Goal: Complete application form: Complete application form

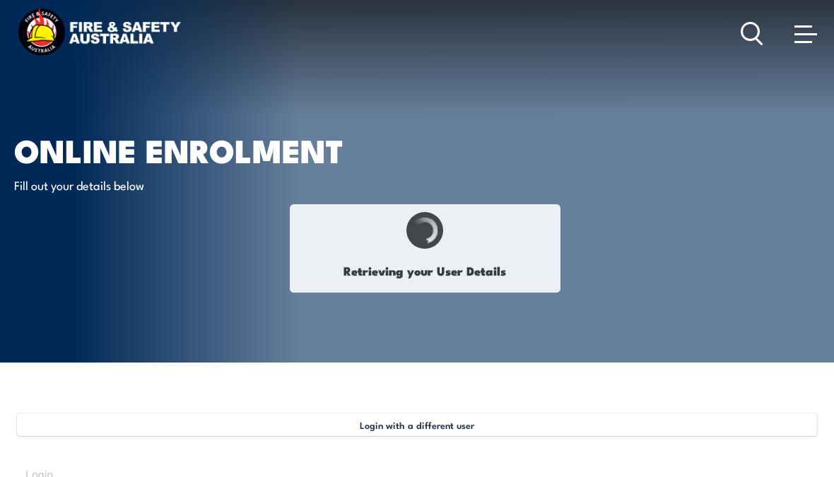
select select "Mr"
type input "[PERSON_NAME]"
type input "[DATE]"
type input "GMVD33GH6T"
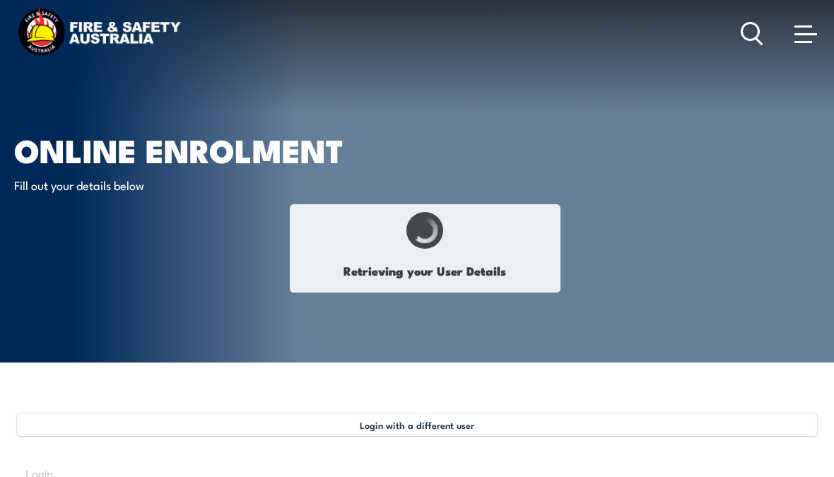
select select "M"
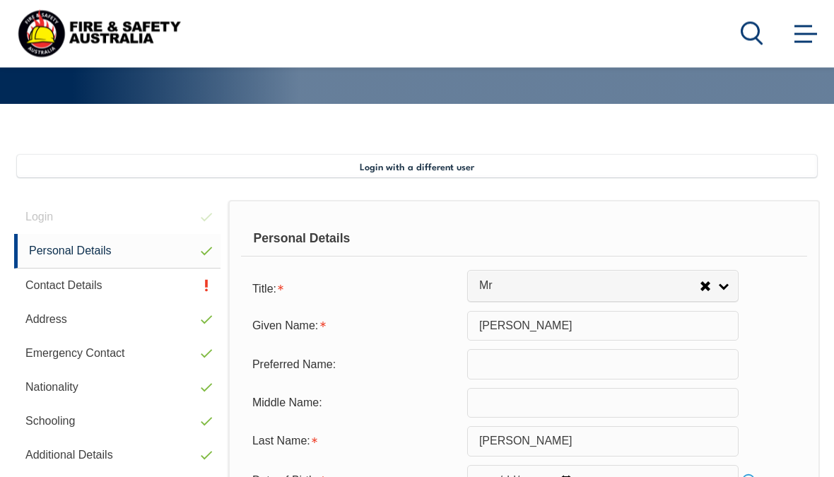
scroll to position [343, 0]
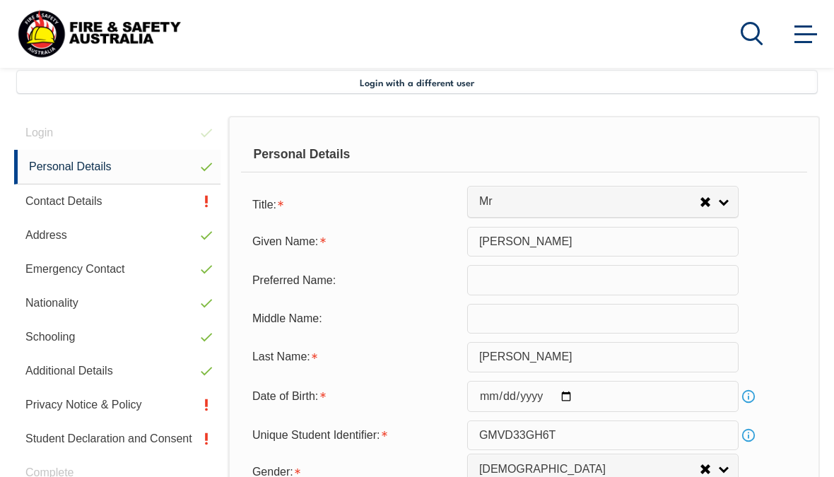
click at [67, 200] on link "Contact Details" at bounding box center [117, 202] width 206 height 34
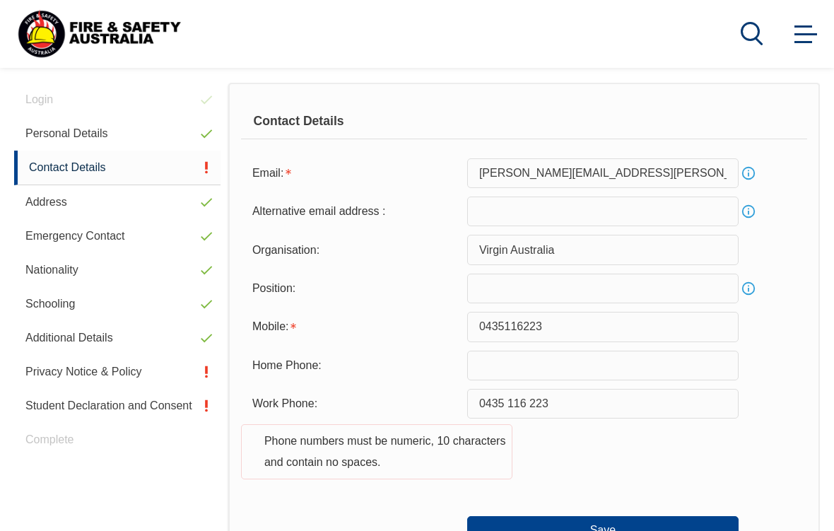
scroll to position [397, 0]
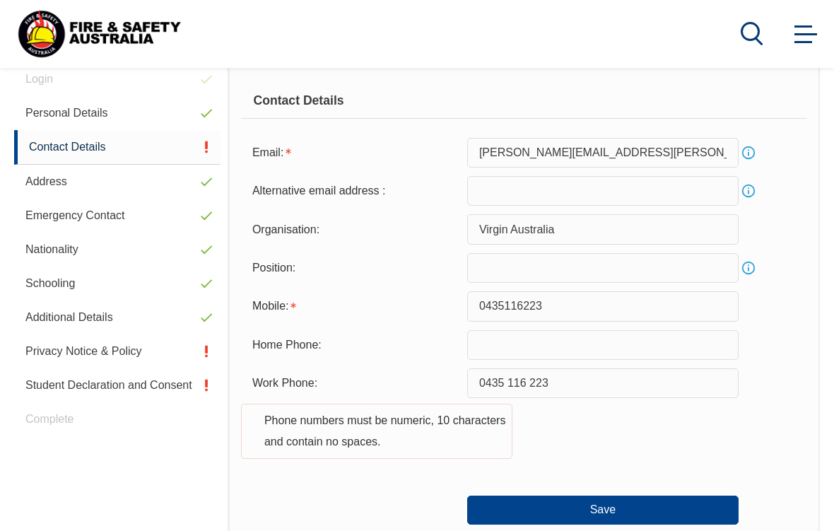
click at [593, 387] on input "0435 116 223" at bounding box center [602, 383] width 271 height 30
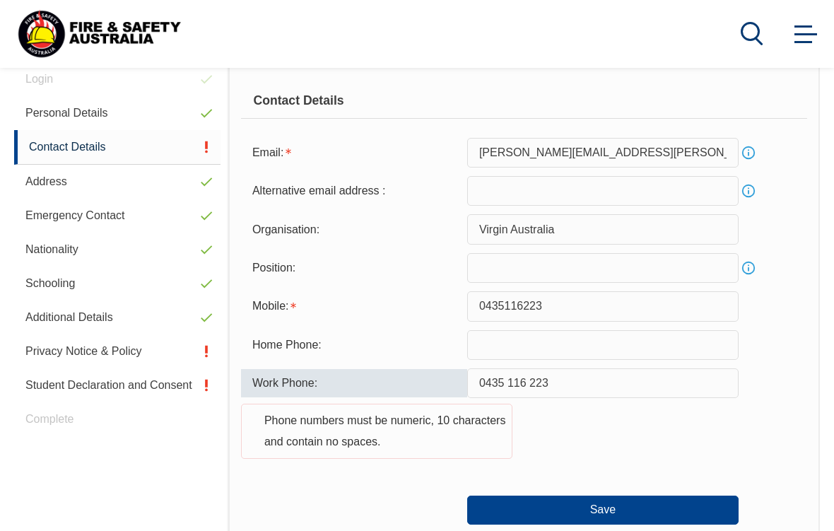
scroll to position [396, 0]
type input "0"
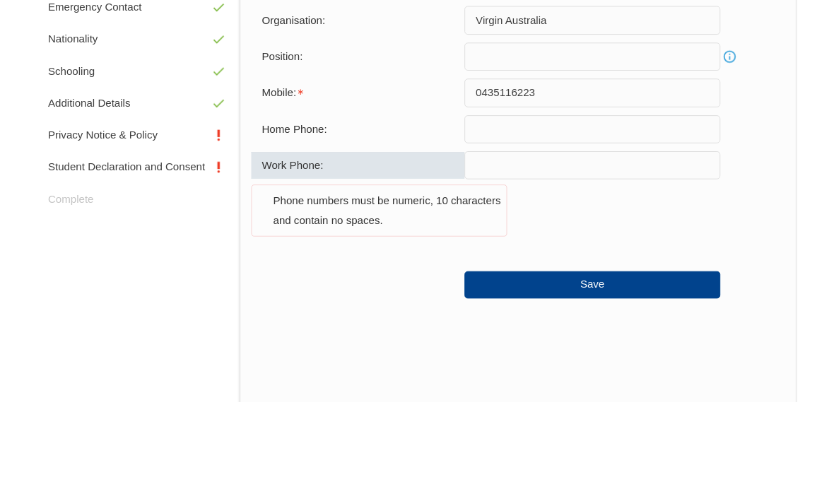
scroll to position [553, 0]
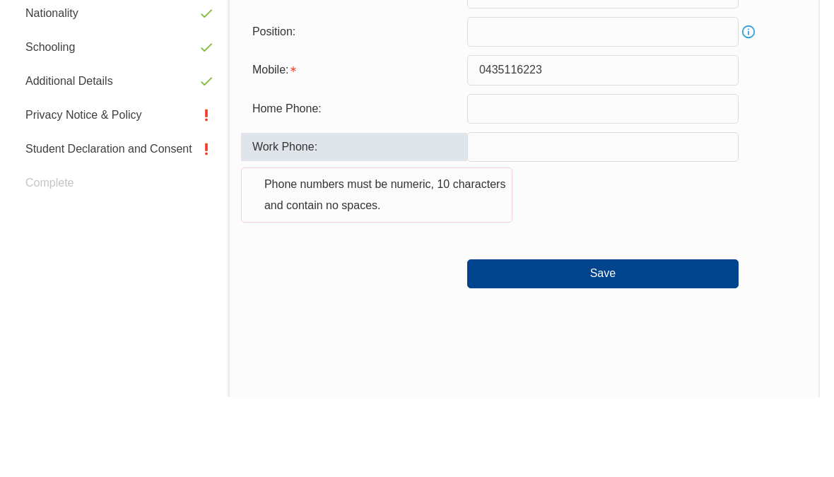
click at [655, 339] on button "Save" at bounding box center [602, 353] width 271 height 28
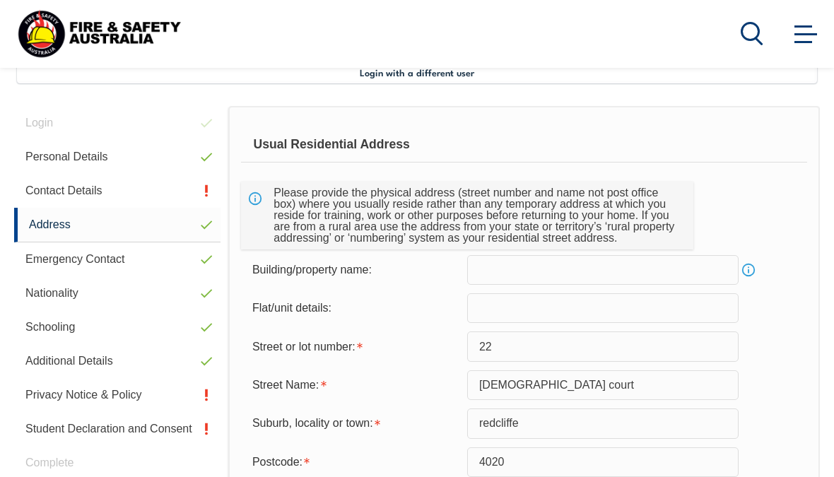
scroll to position [343, 0]
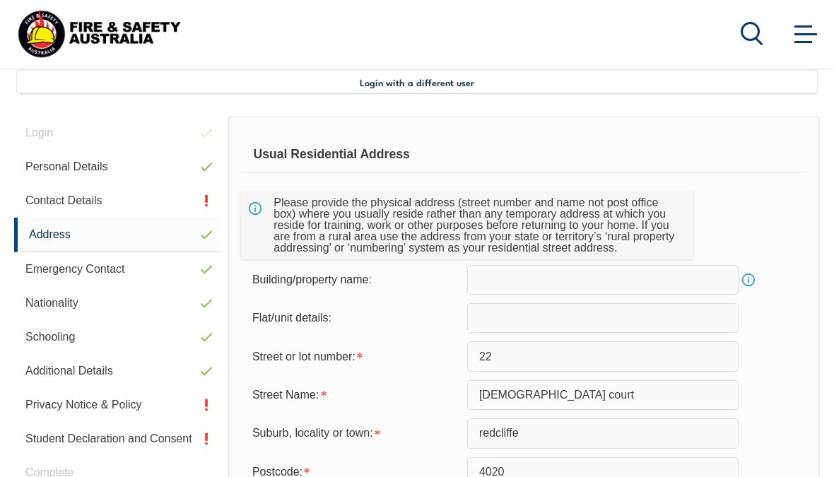
click at [86, 201] on link "Contact Details" at bounding box center [117, 201] width 206 height 34
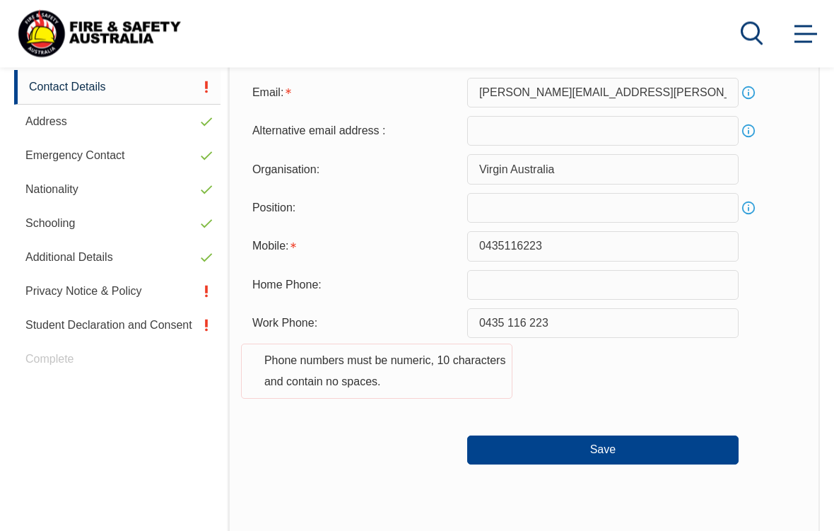
scroll to position [457, 0]
click at [476, 252] on input "0435116223" at bounding box center [602, 246] width 271 height 30
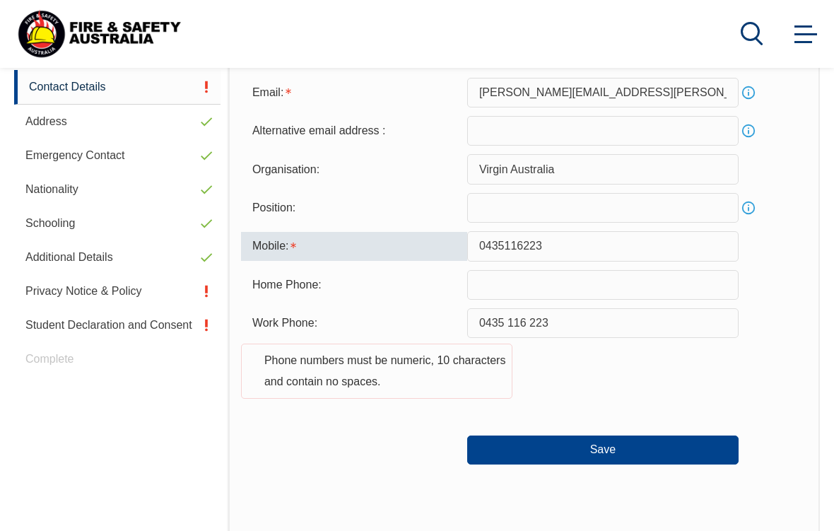
click at [636, 445] on button "Save" at bounding box center [602, 449] width 271 height 28
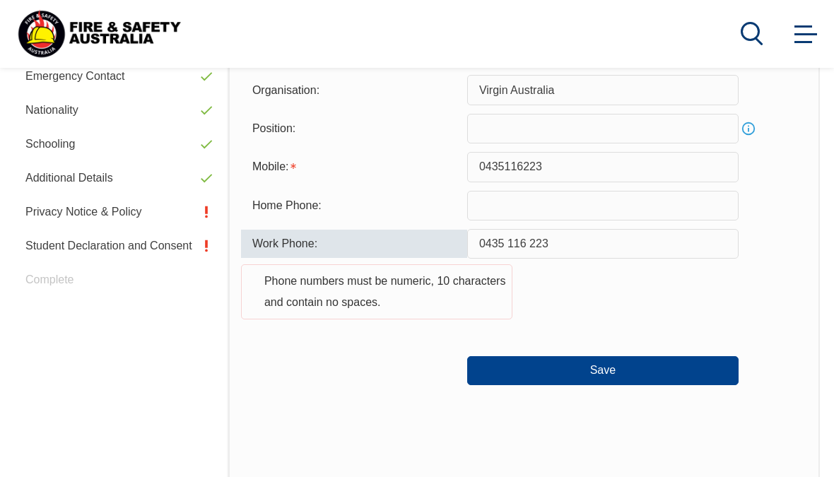
scroll to position [510, 0]
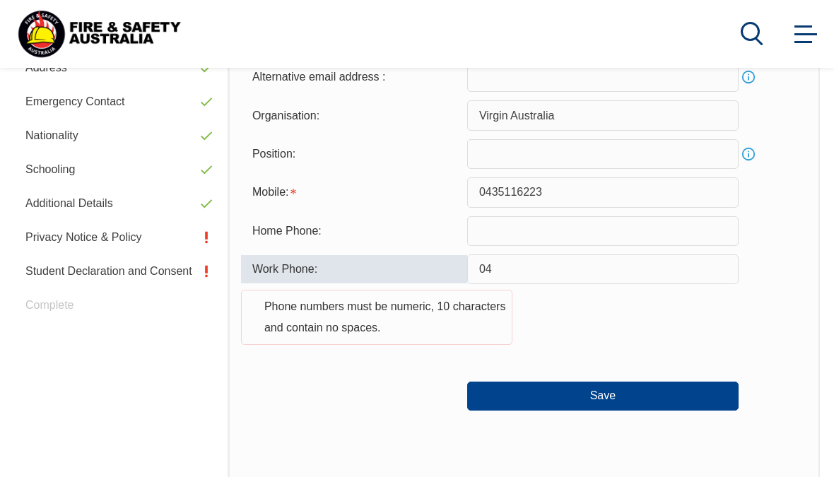
type input "0"
click at [569, 199] on input "0435116223" at bounding box center [602, 192] width 271 height 30
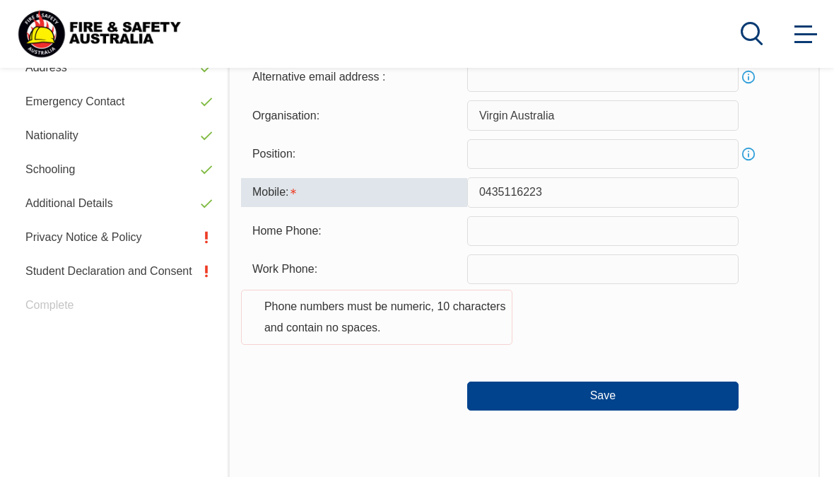
click at [635, 397] on button "Save" at bounding box center [602, 396] width 271 height 28
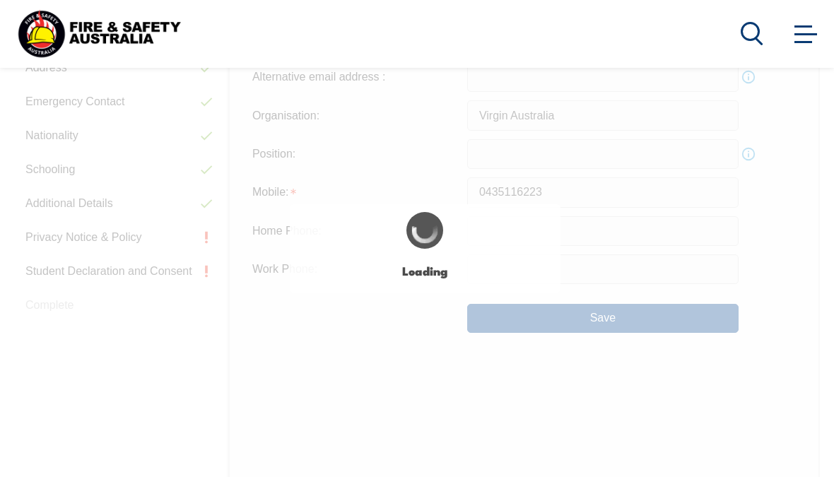
type input "0435 116 223"
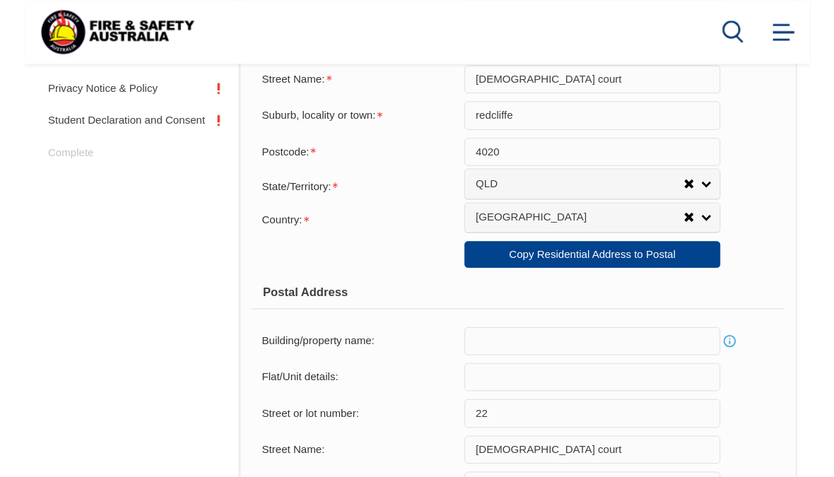
scroll to position [683, 0]
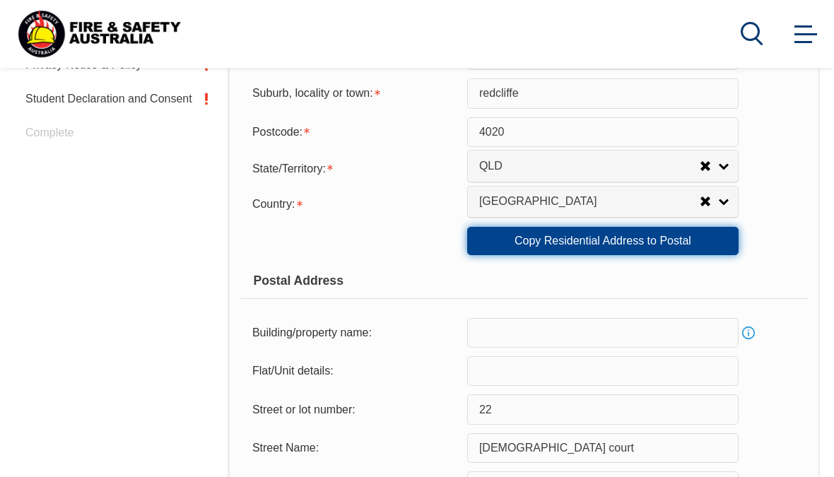
click at [693, 255] on link "Copy Residential Address to Postal" at bounding box center [602, 241] width 271 height 28
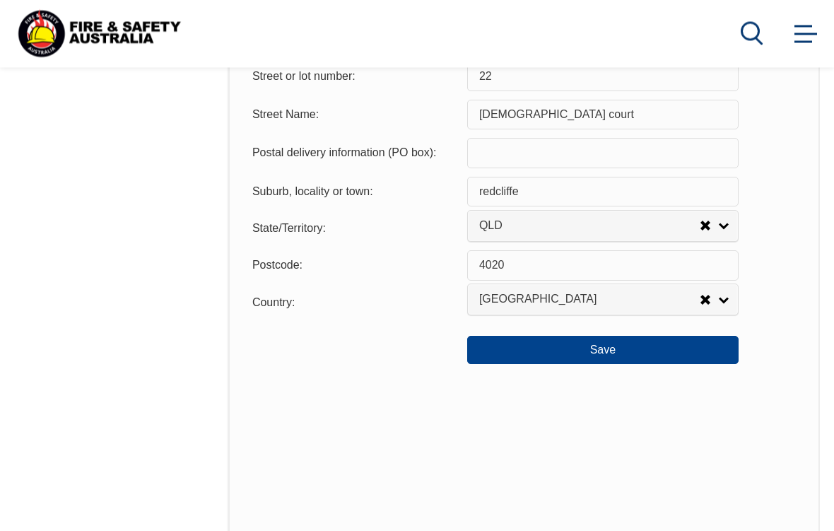
click at [686, 365] on button "Save" at bounding box center [602, 351] width 271 height 28
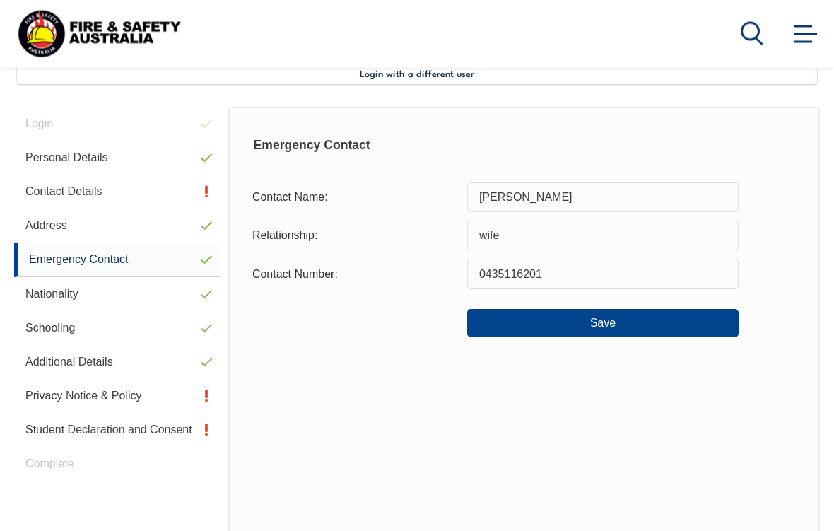
scroll to position [343, 0]
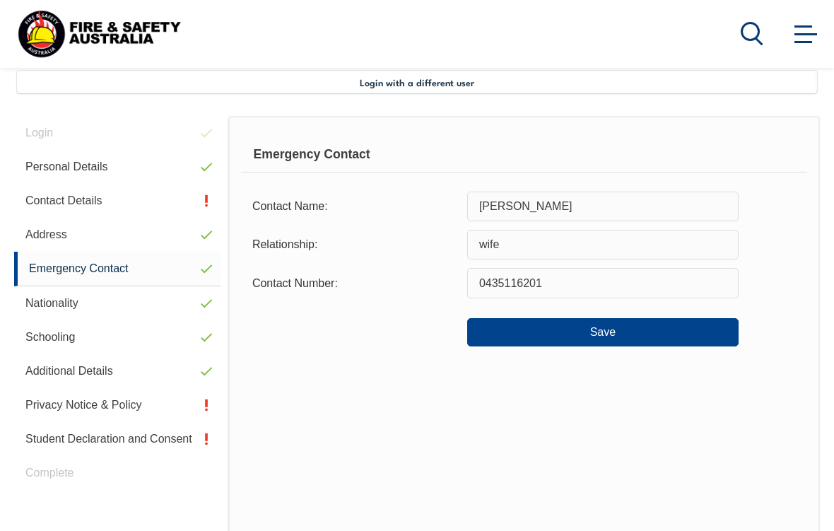
click at [681, 336] on button "Save" at bounding box center [602, 332] width 271 height 28
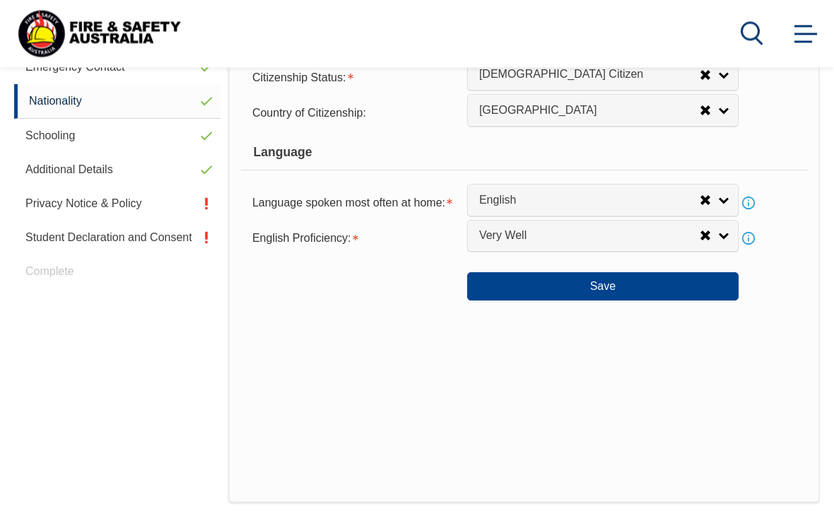
scroll to position [545, 0]
click at [664, 300] on button "Save" at bounding box center [602, 285] width 271 height 28
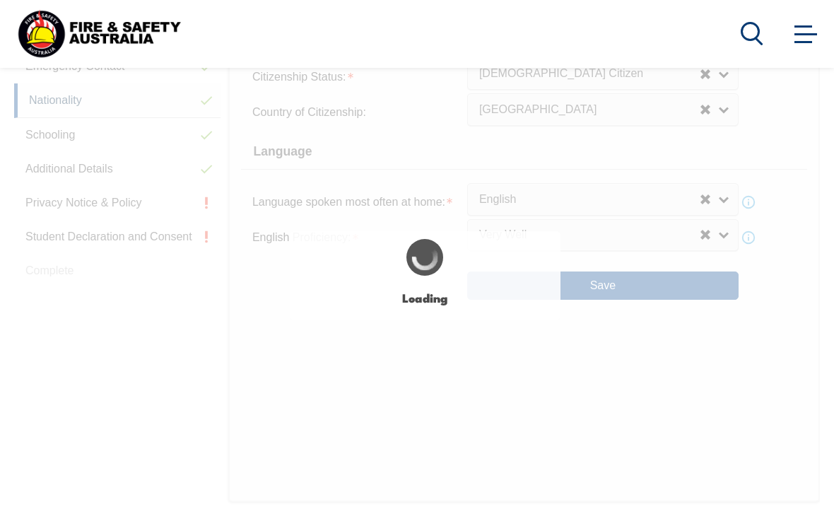
select select "true"
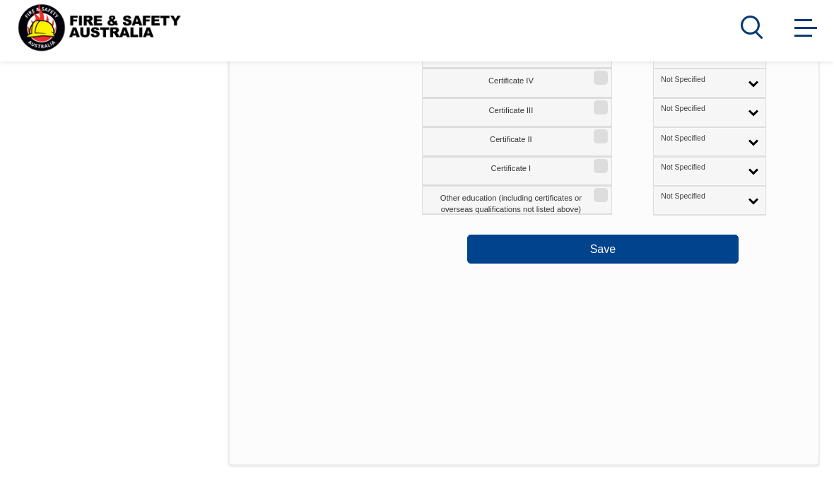
scroll to position [817, 0]
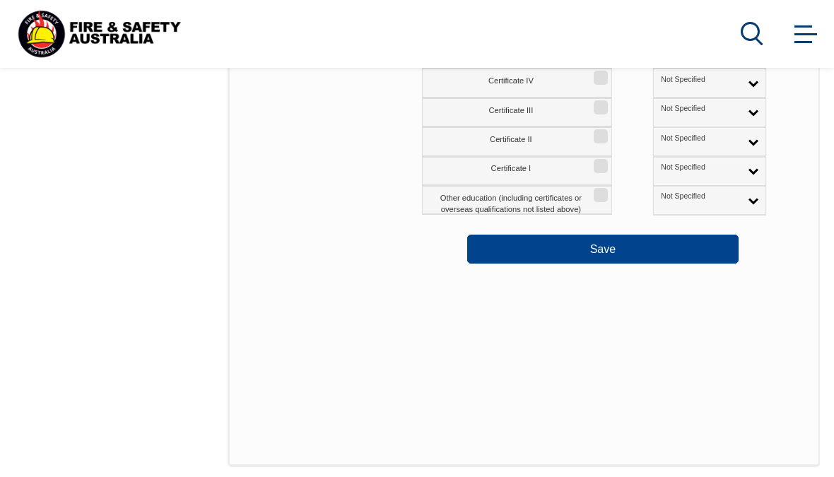
click at [680, 248] on button "Save" at bounding box center [602, 249] width 271 height 28
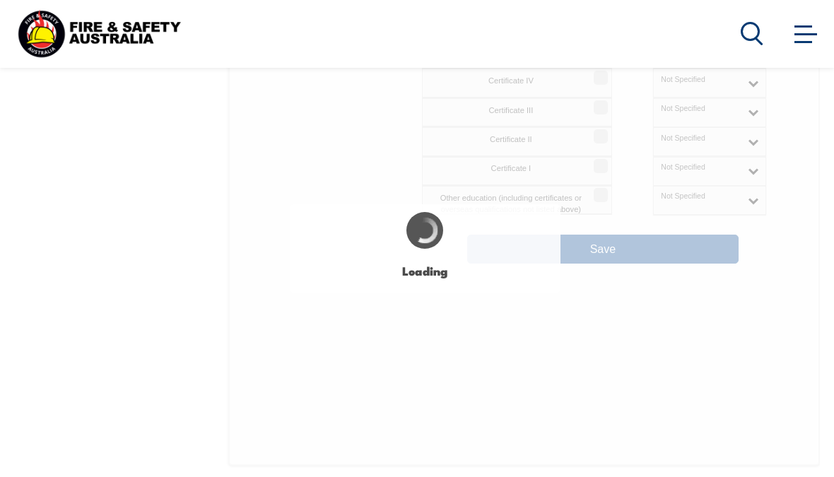
select select "false"
select select "true"
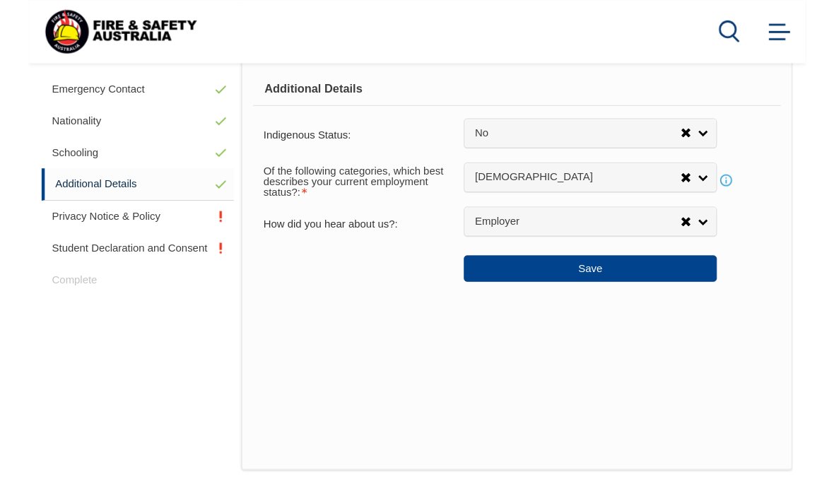
scroll to position [550, 0]
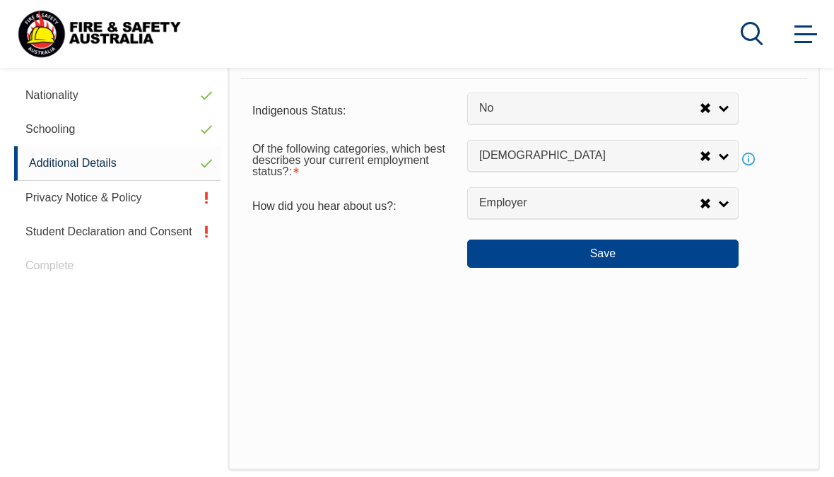
click at [671, 268] on button "Save" at bounding box center [602, 254] width 271 height 28
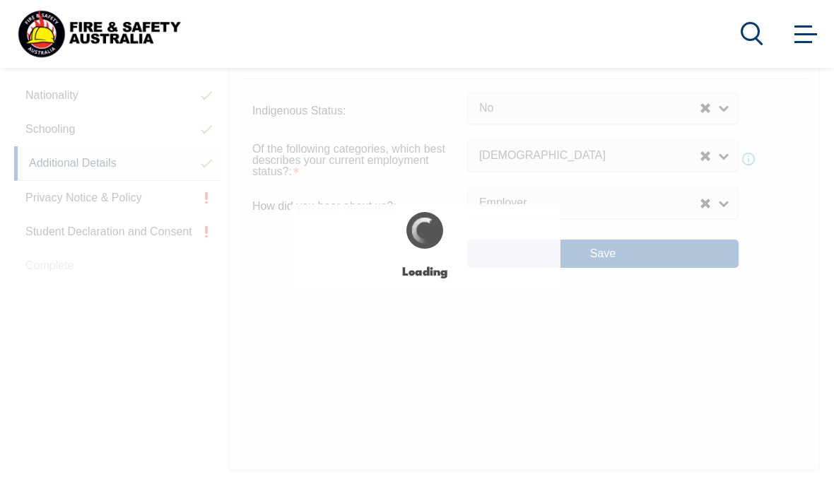
select select "false"
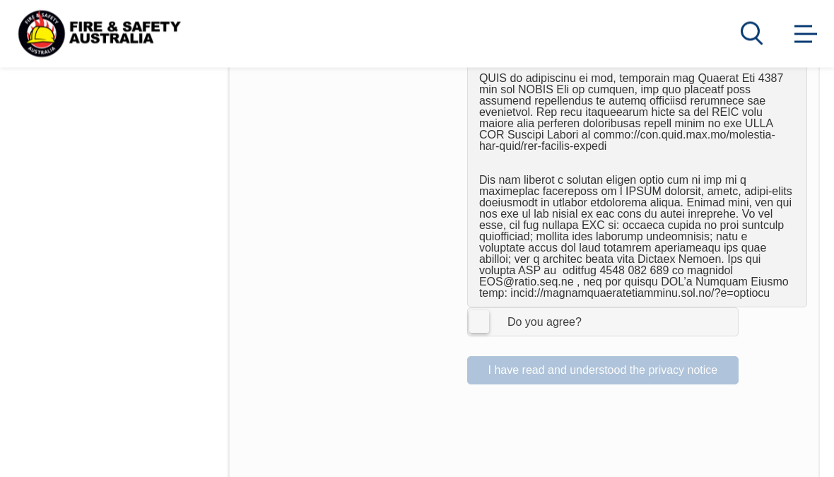
scroll to position [956, 0]
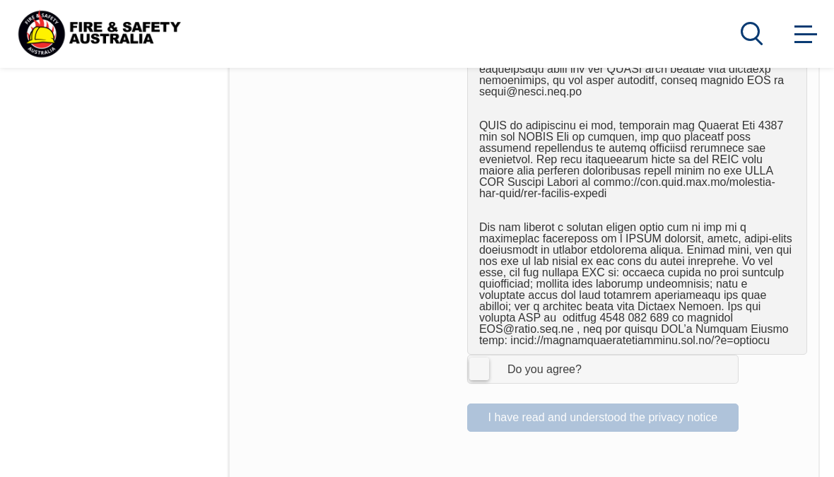
click at [479, 356] on span "I Agree Do you agree?" at bounding box center [530, 369] width 125 height 27
click at [593, 356] on input "I Agree Do you agree?" at bounding box center [605, 369] width 24 height 27
checkbox input "true"
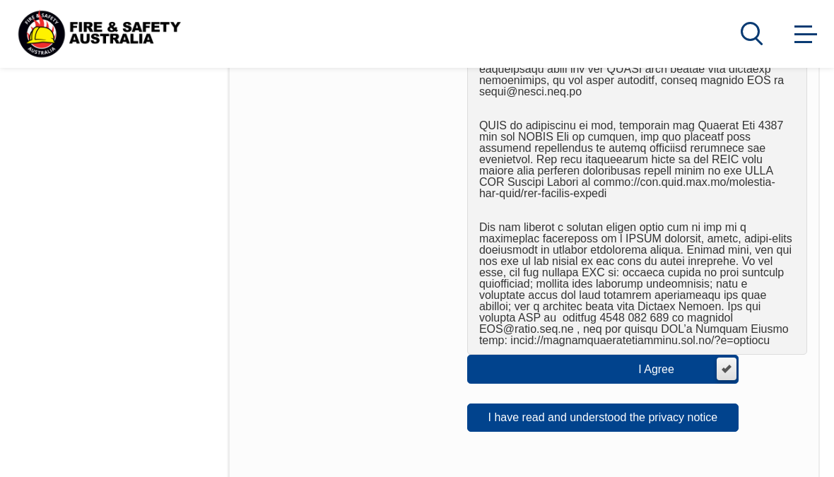
click at [575, 404] on button "I have read and understood the privacy notice" at bounding box center [602, 418] width 271 height 28
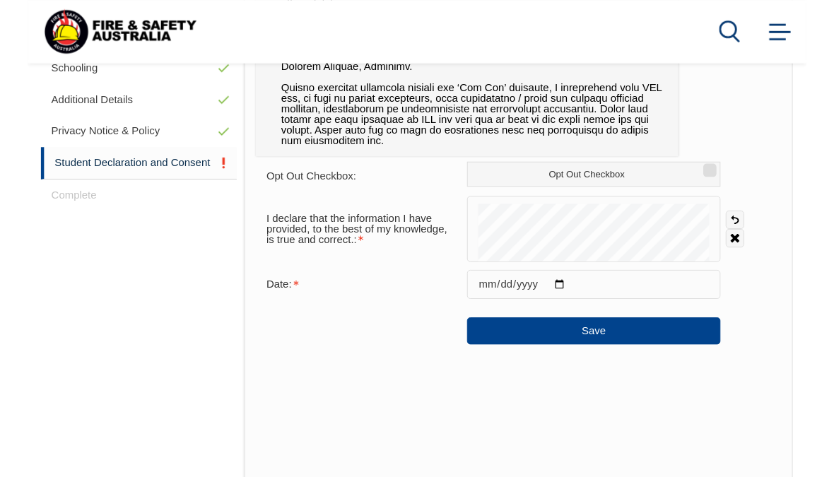
scroll to position [639, 0]
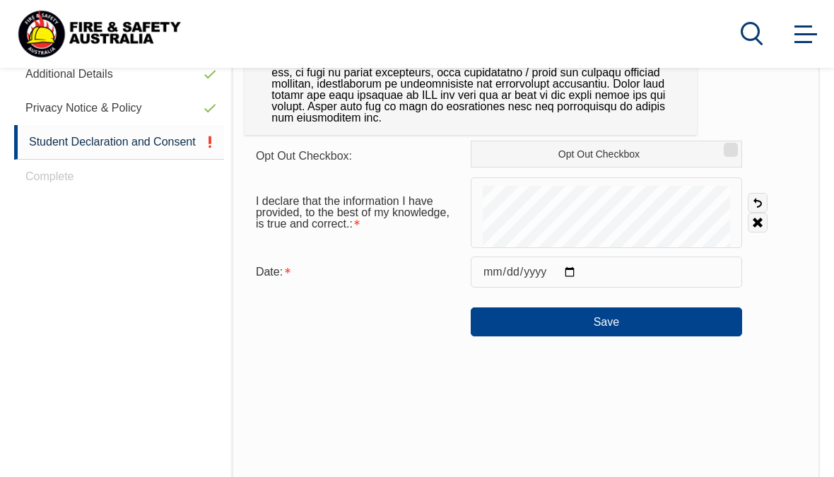
click at [604, 324] on button "Save" at bounding box center [606, 322] width 271 height 28
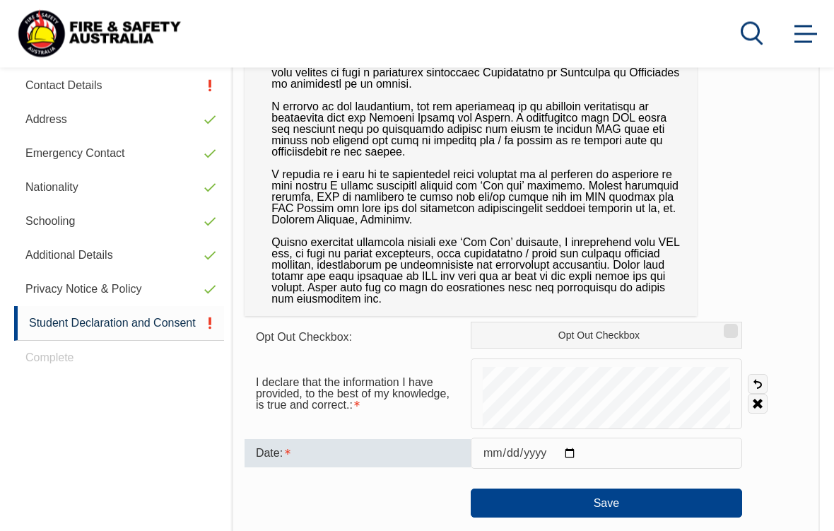
scroll to position [459, 0]
click at [653, 444] on input "date" at bounding box center [606, 452] width 271 height 31
type input "2025-08-20"
click at [617, 476] on button "Save" at bounding box center [606, 502] width 271 height 28
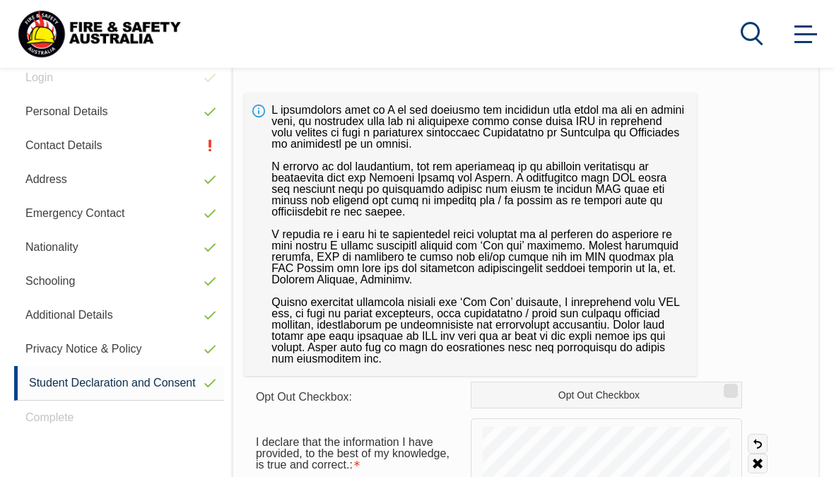
scroll to position [393, 0]
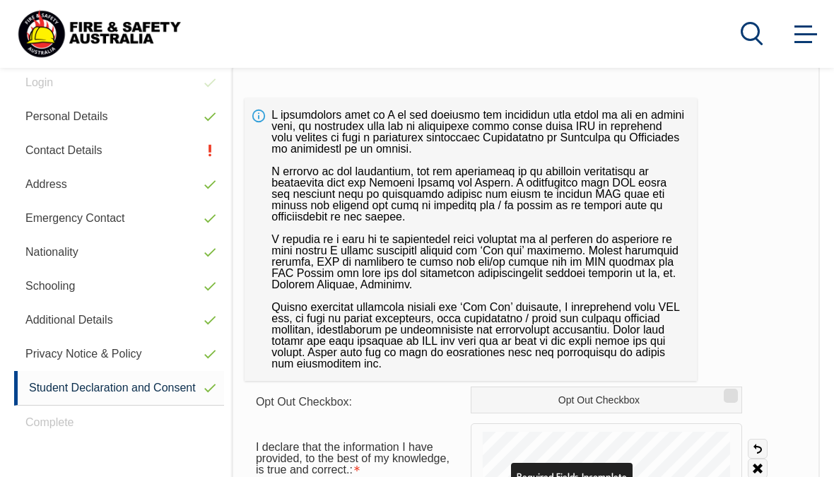
click at [61, 149] on link "Contact Details" at bounding box center [119, 151] width 210 height 34
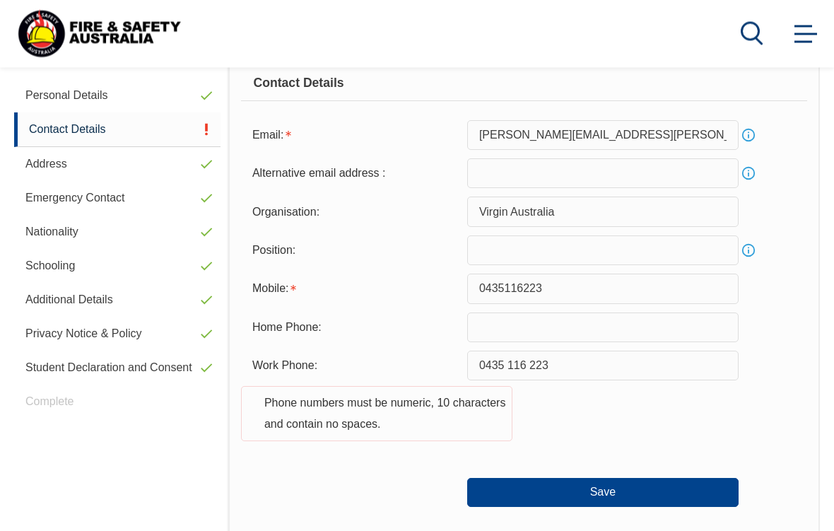
scroll to position [418, 0]
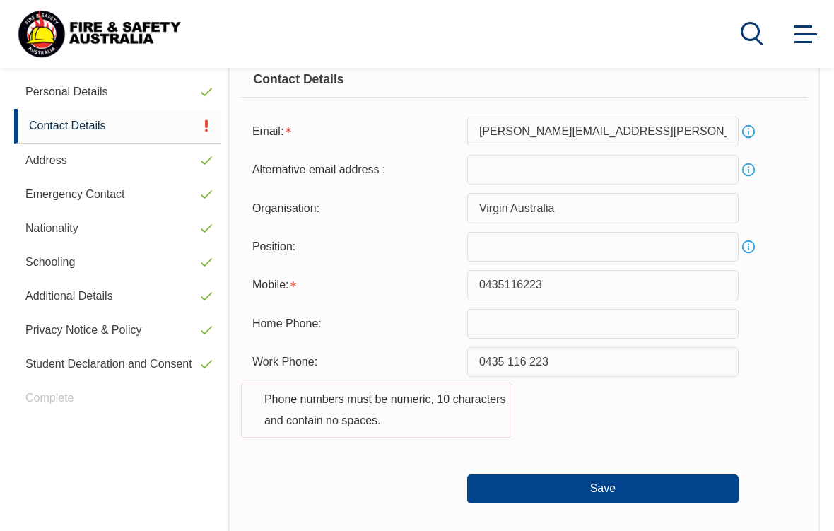
click at [570, 371] on input "0435 116 223" at bounding box center [602, 362] width 271 height 30
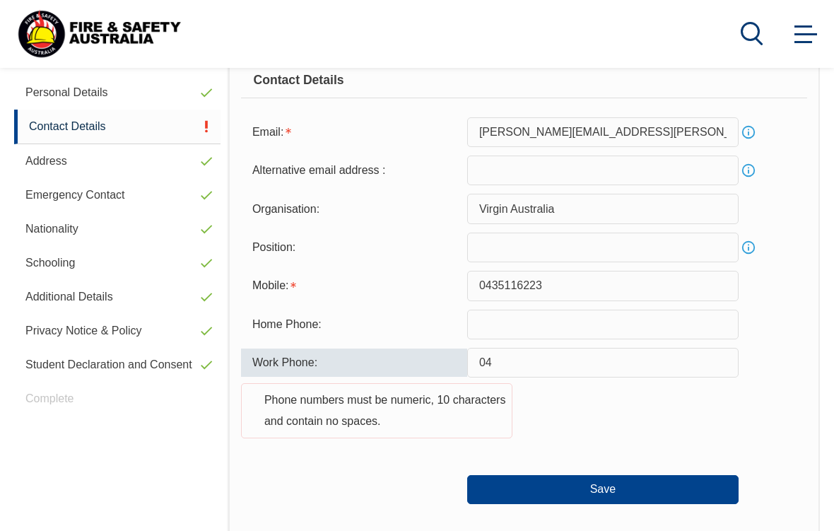
type input "0"
click at [565, 291] on input "0435116223" at bounding box center [602, 286] width 271 height 30
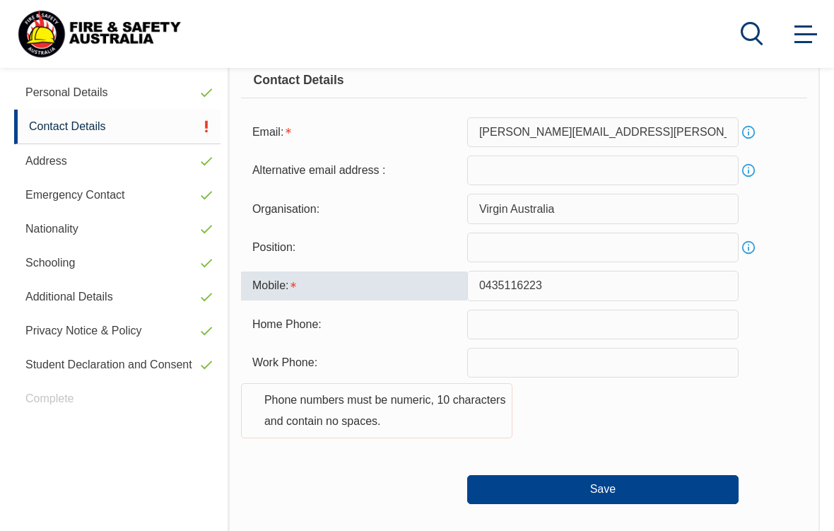
click at [477, 288] on input "0435116223" at bounding box center [602, 286] width 271 height 30
click at [563, 291] on input "0435116223" at bounding box center [602, 286] width 271 height 30
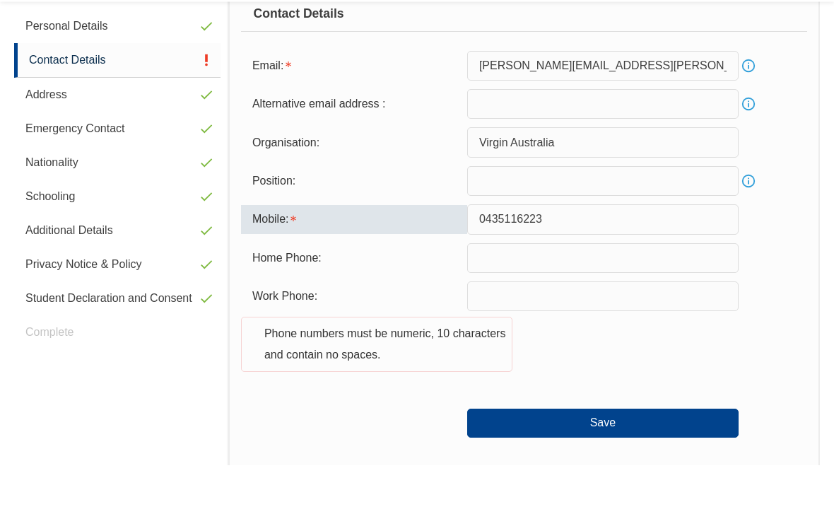
click at [611, 475] on button "Save" at bounding box center [602, 489] width 271 height 28
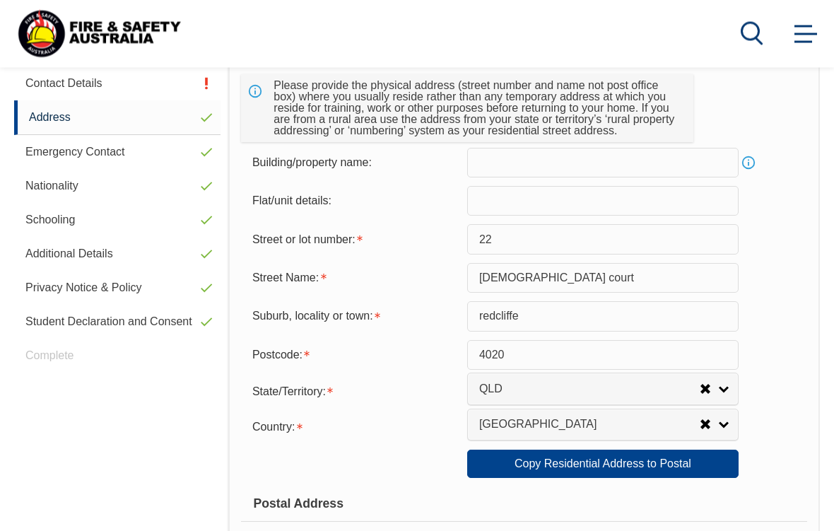
scroll to position [343, 0]
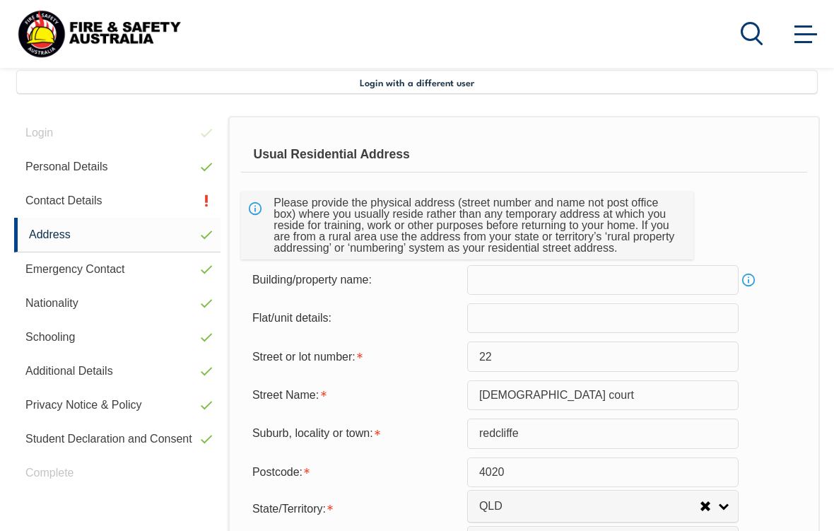
click at [59, 204] on link "Contact Details" at bounding box center [117, 201] width 206 height 34
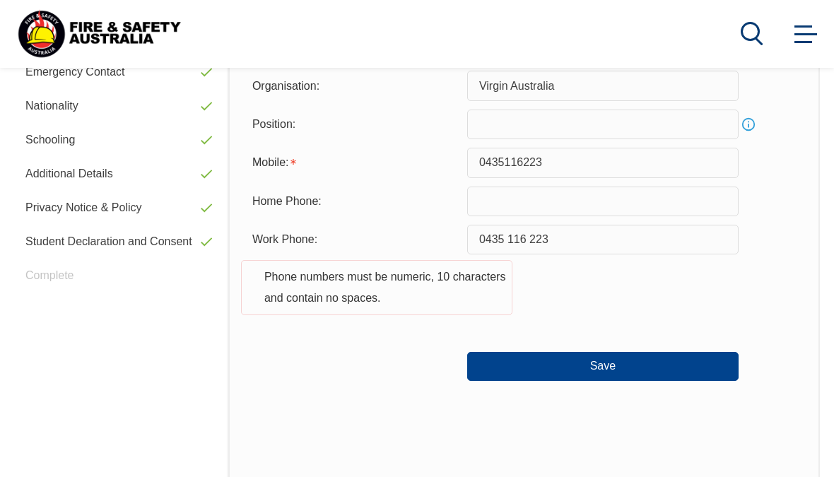
scroll to position [536, 0]
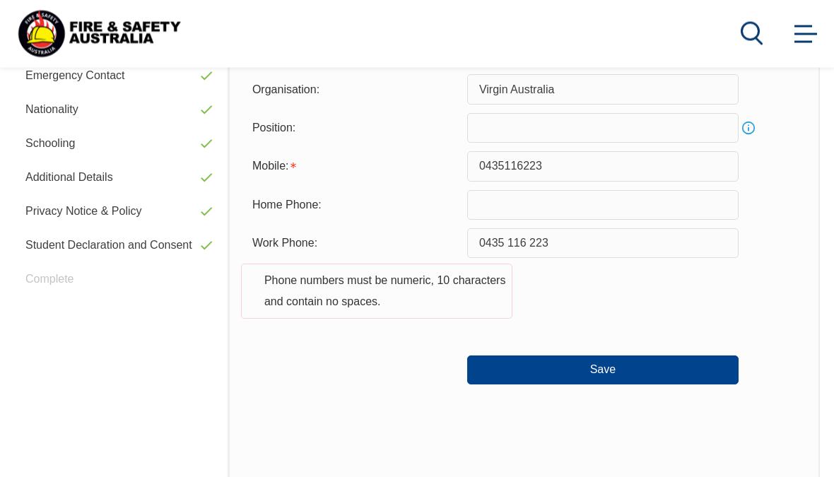
click at [576, 255] on input "0435 116 223" at bounding box center [602, 244] width 271 height 30
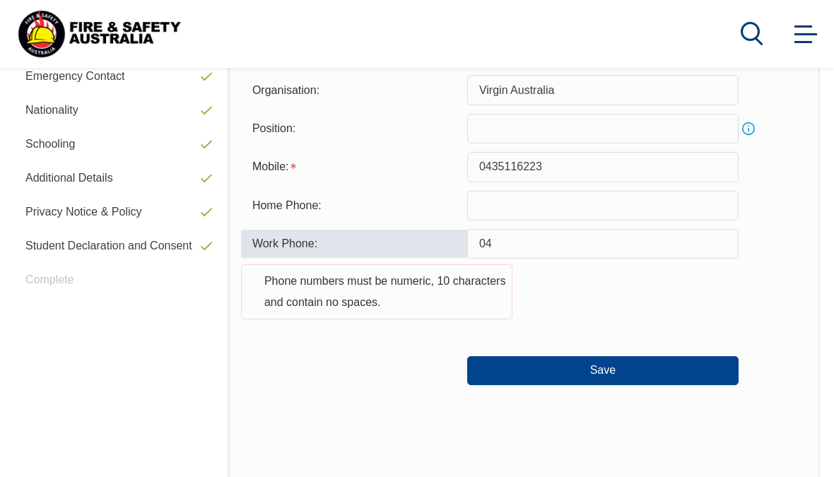
type input "0"
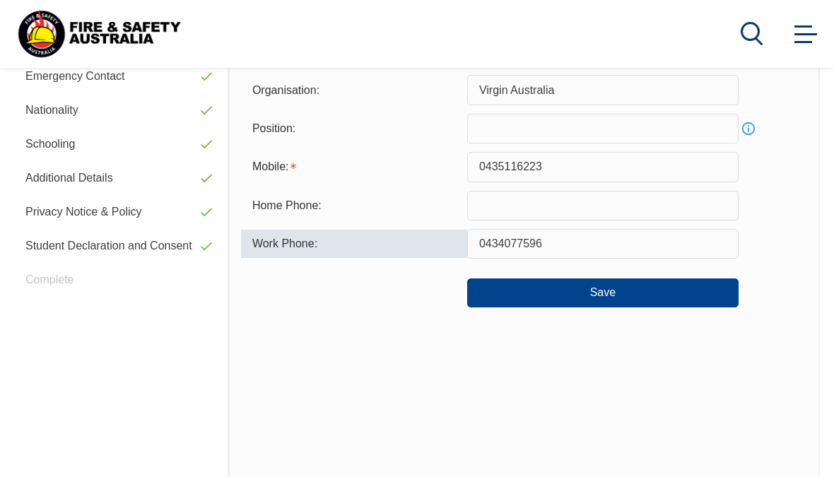
type input "0434077596"
click at [632, 299] on button "Save" at bounding box center [602, 293] width 271 height 28
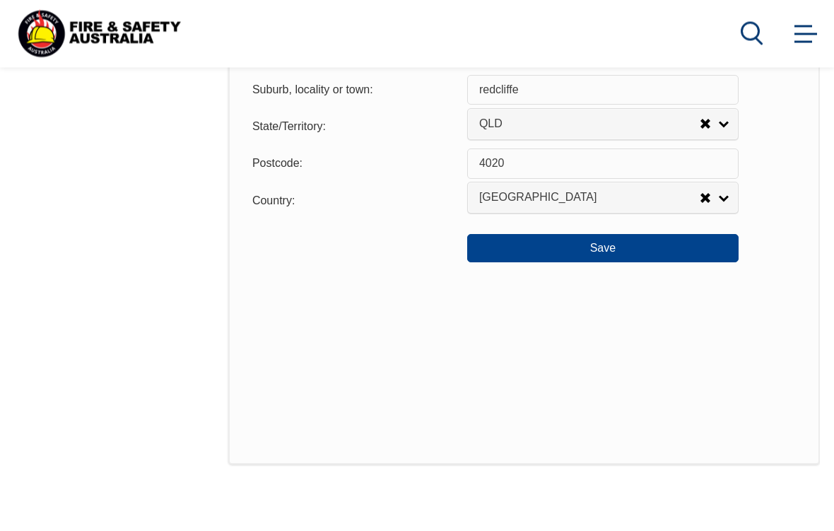
scroll to position [1118, 0]
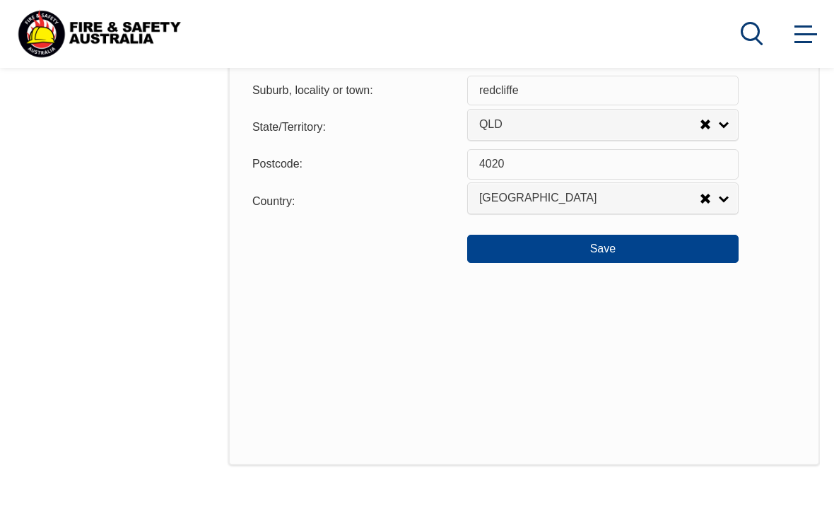
click at [683, 263] on button "Save" at bounding box center [602, 249] width 271 height 28
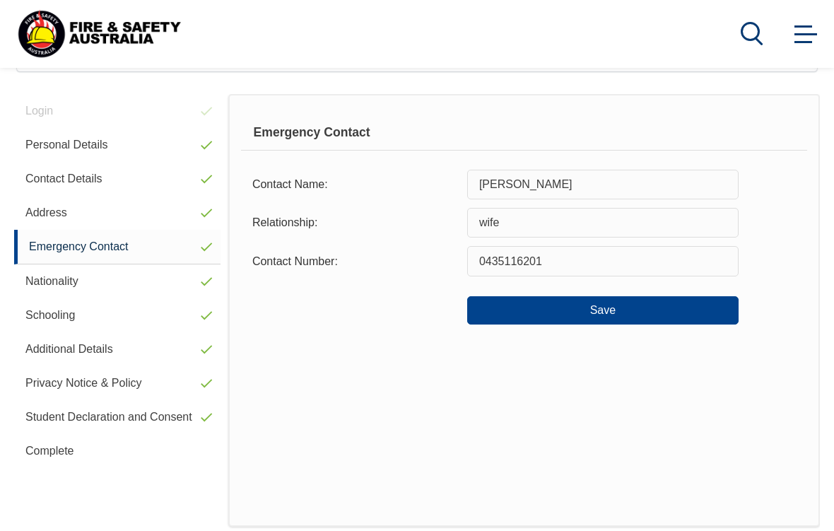
scroll to position [343, 0]
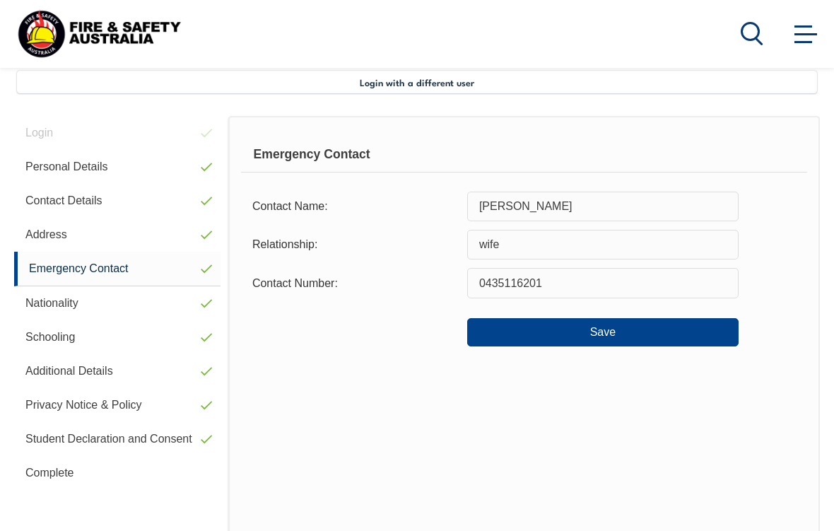
click at [674, 334] on button "Save" at bounding box center [602, 332] width 271 height 28
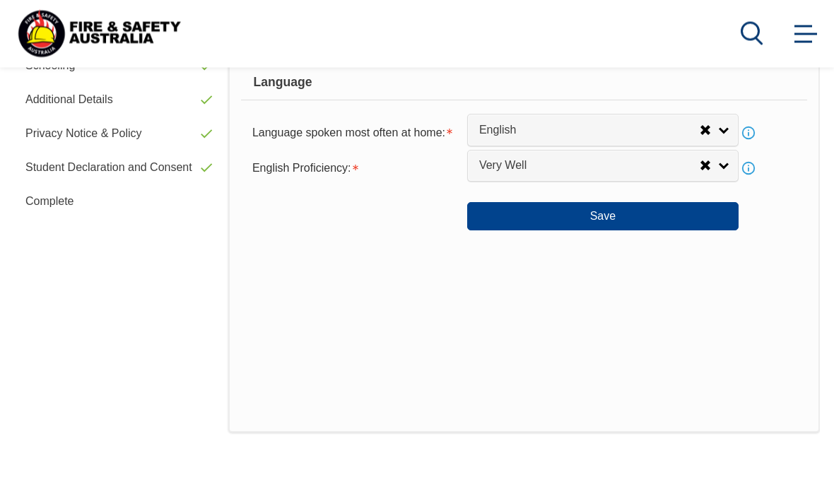
click at [689, 231] on button "Save" at bounding box center [602, 217] width 271 height 28
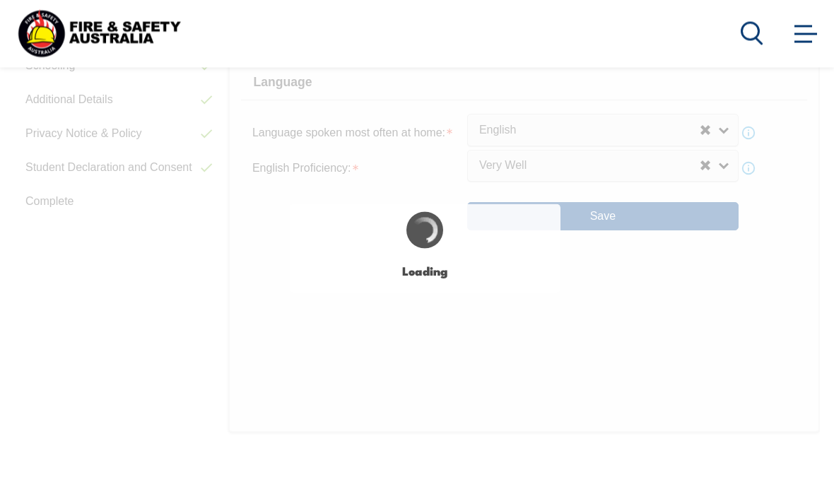
scroll to position [614, 0]
select select "true"
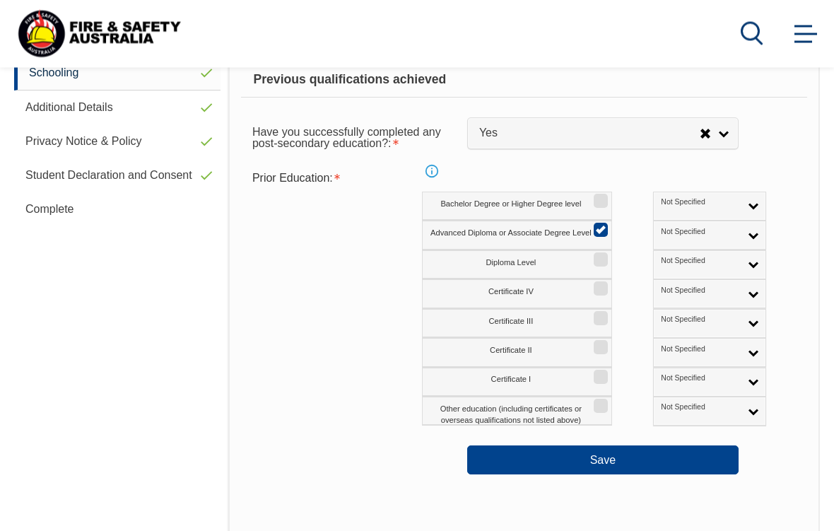
scroll to position [608, 0]
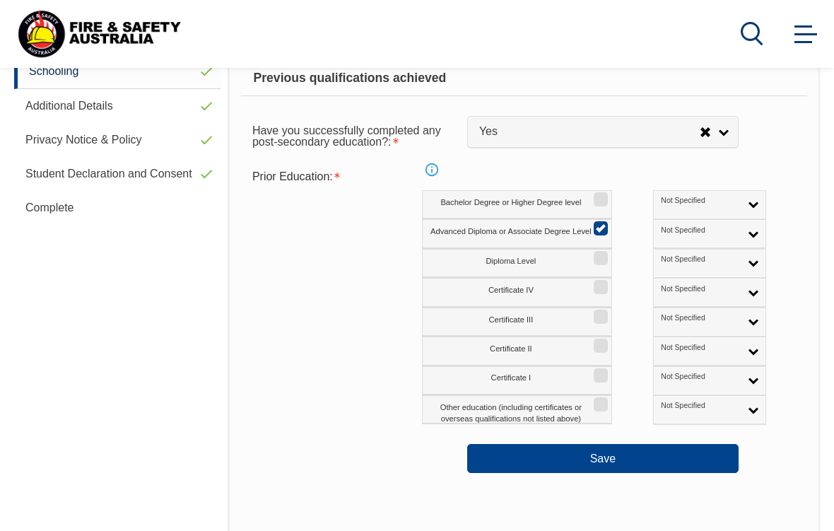
click at [657, 459] on button "Save" at bounding box center [602, 458] width 271 height 28
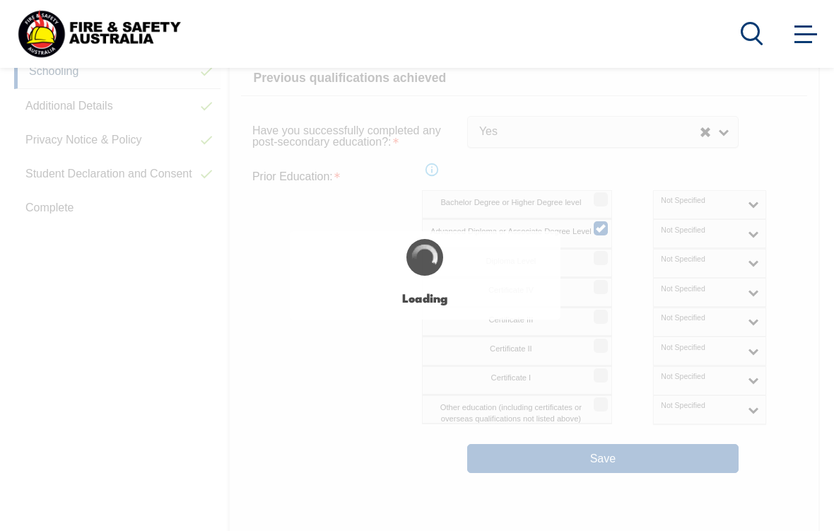
select select "true"
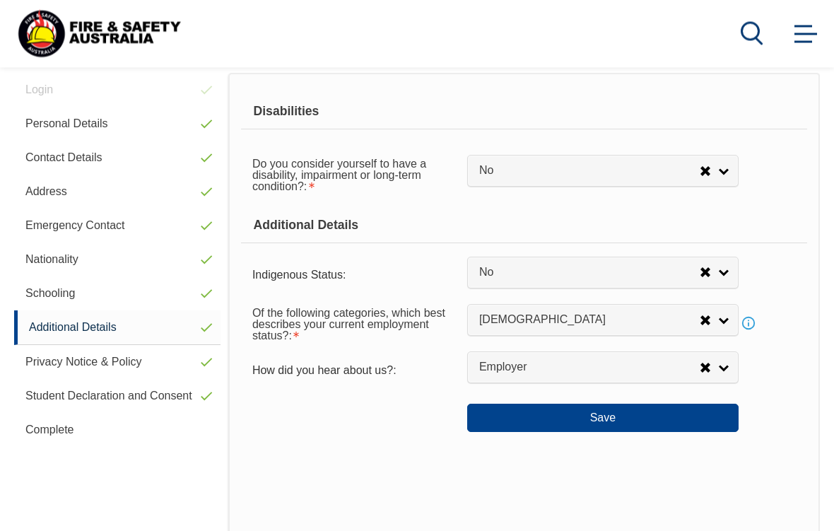
click at [666, 433] on button "Save" at bounding box center [602, 418] width 271 height 28
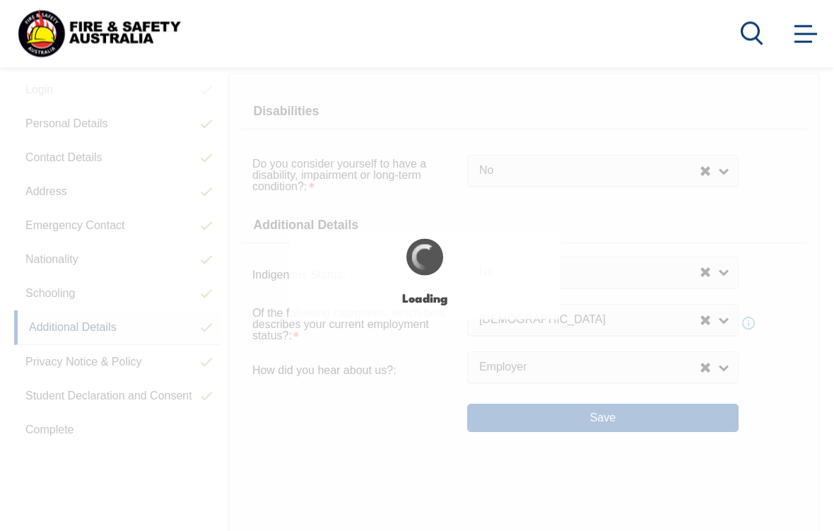
scroll to position [386, 0]
select select "false"
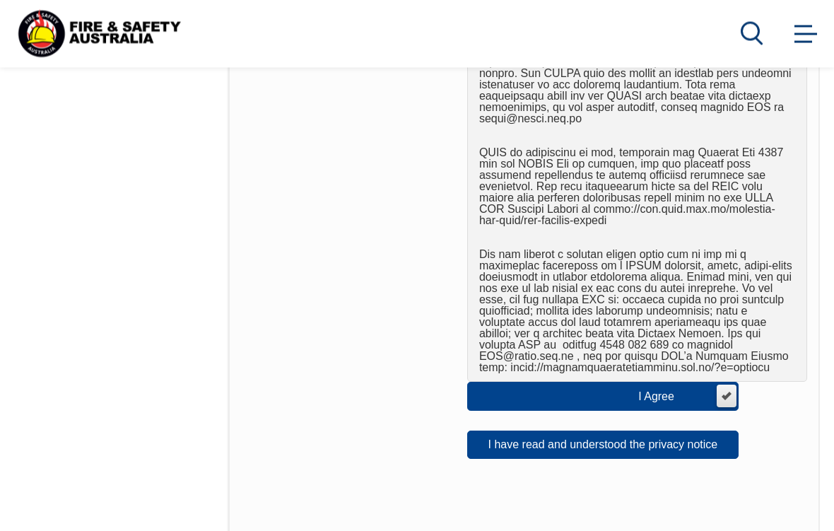
scroll to position [934, 0]
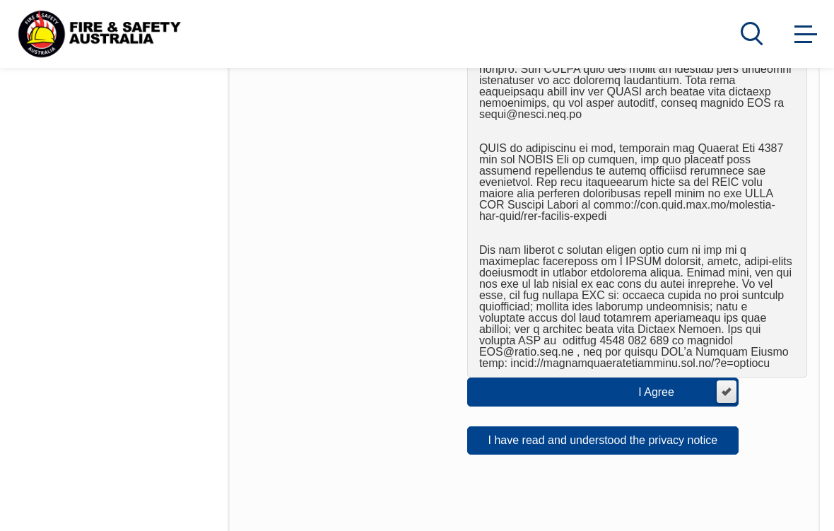
click at [658, 426] on button "I have read and understood the privacy notice" at bounding box center [602, 440] width 271 height 28
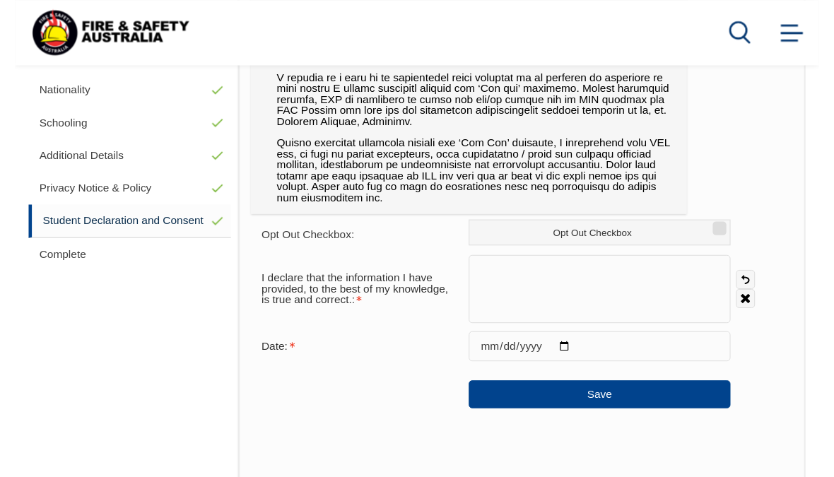
scroll to position [560, 0]
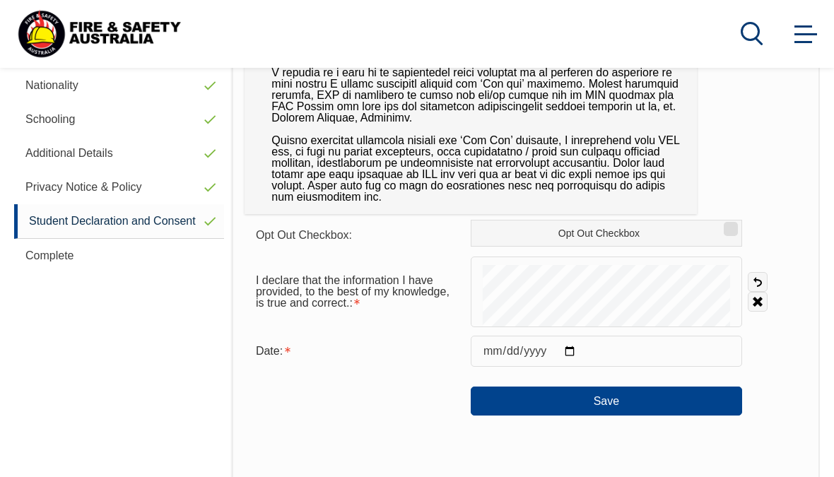
click at [617, 393] on button "Save" at bounding box center [606, 401] width 271 height 28
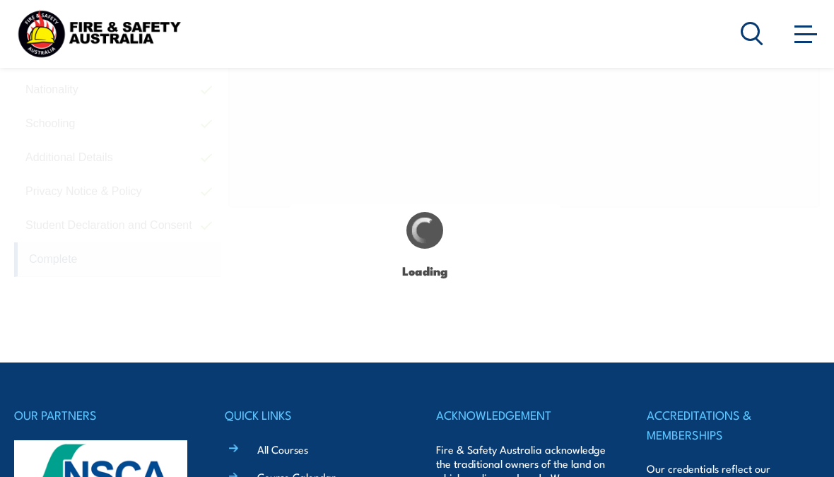
scroll to position [549, 0]
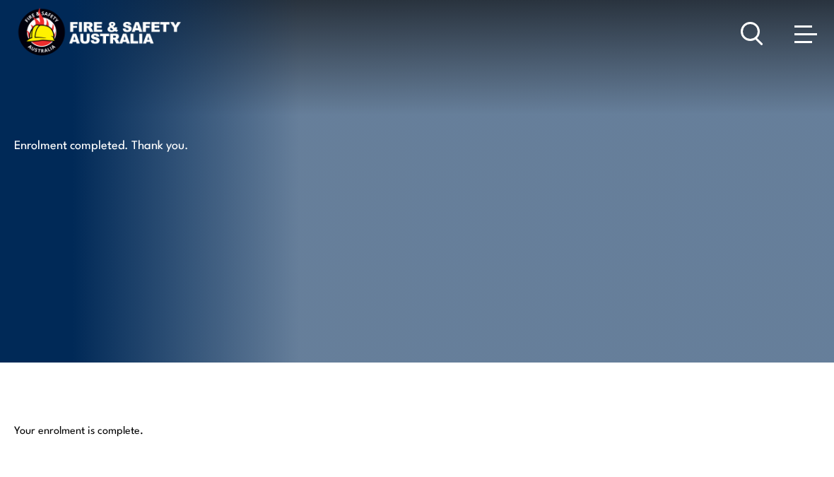
click at [797, 31] on span at bounding box center [806, 33] width 23 height 16
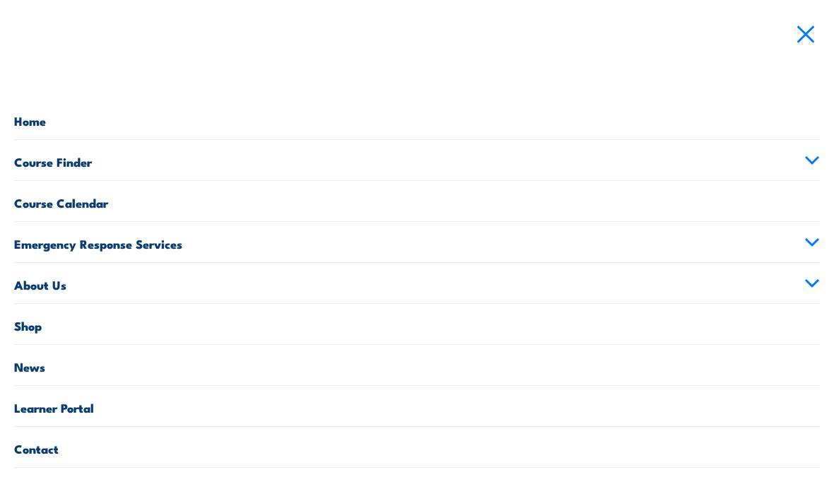
click at [127, 406] on link "Learner Portal" at bounding box center [417, 406] width 806 height 40
